Goal: Task Accomplishment & Management: Use online tool/utility

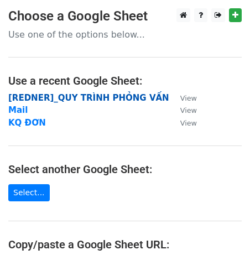
click at [82, 97] on strong "[REDNER]_QUY TRÌNH PHỎNG VẤN" at bounding box center [88, 98] width 161 height 10
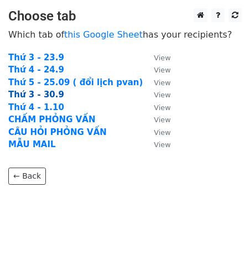
click at [46, 94] on strong "Thứ 3 - 30.9" at bounding box center [36, 95] width 56 height 10
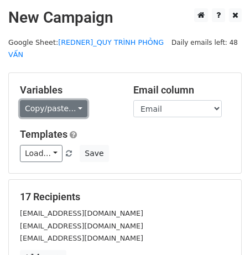
click at [35, 106] on link "Copy/paste..." at bounding box center [53, 108] width 67 height 17
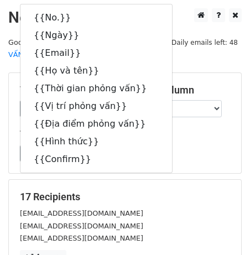
click at [166, 135] on h5 "Templates" at bounding box center [125, 134] width 210 height 12
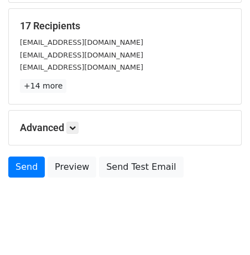
scroll to position [187, 0]
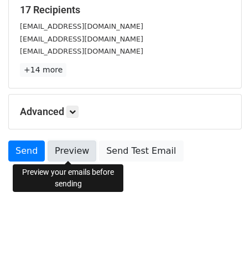
click at [82, 148] on link "Preview" at bounding box center [72, 150] width 49 height 21
click at [77, 150] on link "Preview" at bounding box center [72, 150] width 49 height 21
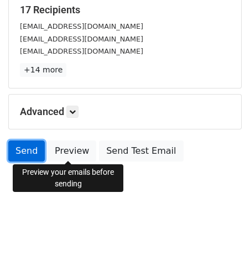
click at [24, 150] on link "Send" at bounding box center [26, 150] width 36 height 21
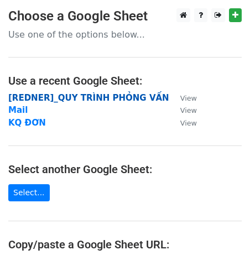
click at [93, 97] on strong "[REDNER]_QUY TRÌNH PHỎNG VẤN" at bounding box center [88, 98] width 161 height 10
click at [43, 101] on strong "[REDNER]_QUY TRÌNH PHỎNG VẤN" at bounding box center [88, 98] width 161 height 10
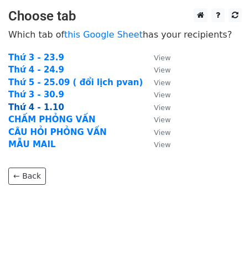
click at [45, 106] on strong "Thứ 4 - 1.10" at bounding box center [36, 107] width 56 height 10
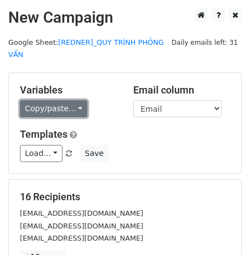
click at [64, 106] on link "Copy/paste..." at bounding box center [53, 108] width 67 height 17
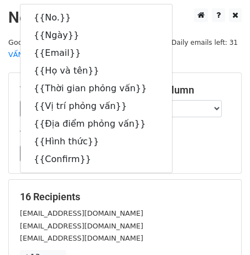
click at [171, 137] on h5 "Templates" at bounding box center [125, 134] width 210 height 12
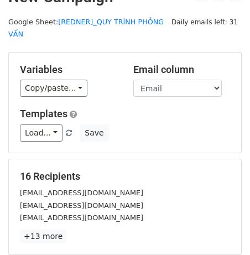
scroll to position [187, 0]
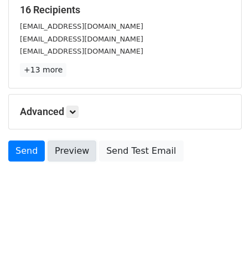
click at [69, 159] on link "Preview" at bounding box center [72, 150] width 49 height 21
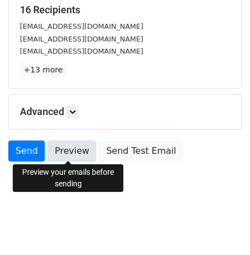
click at [60, 149] on link "Preview" at bounding box center [72, 150] width 49 height 21
click at [70, 153] on link "Preview" at bounding box center [72, 150] width 49 height 21
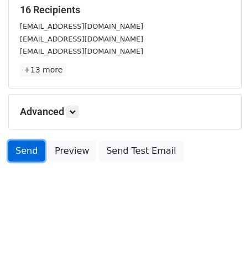
click at [25, 154] on link "Send" at bounding box center [26, 150] width 36 height 21
